Goal: Navigation & Orientation: Find specific page/section

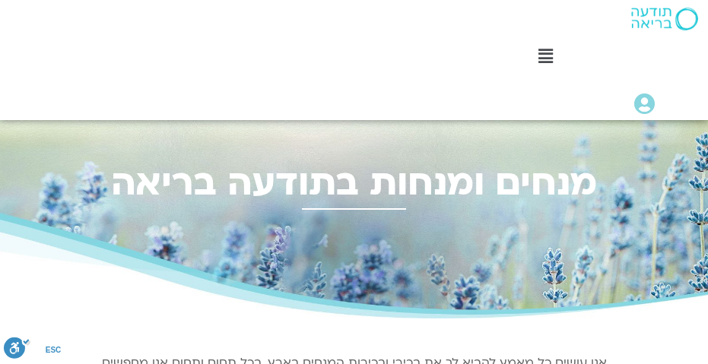
select select "*****"
